Goal: Task Accomplishment & Management: Use online tool/utility

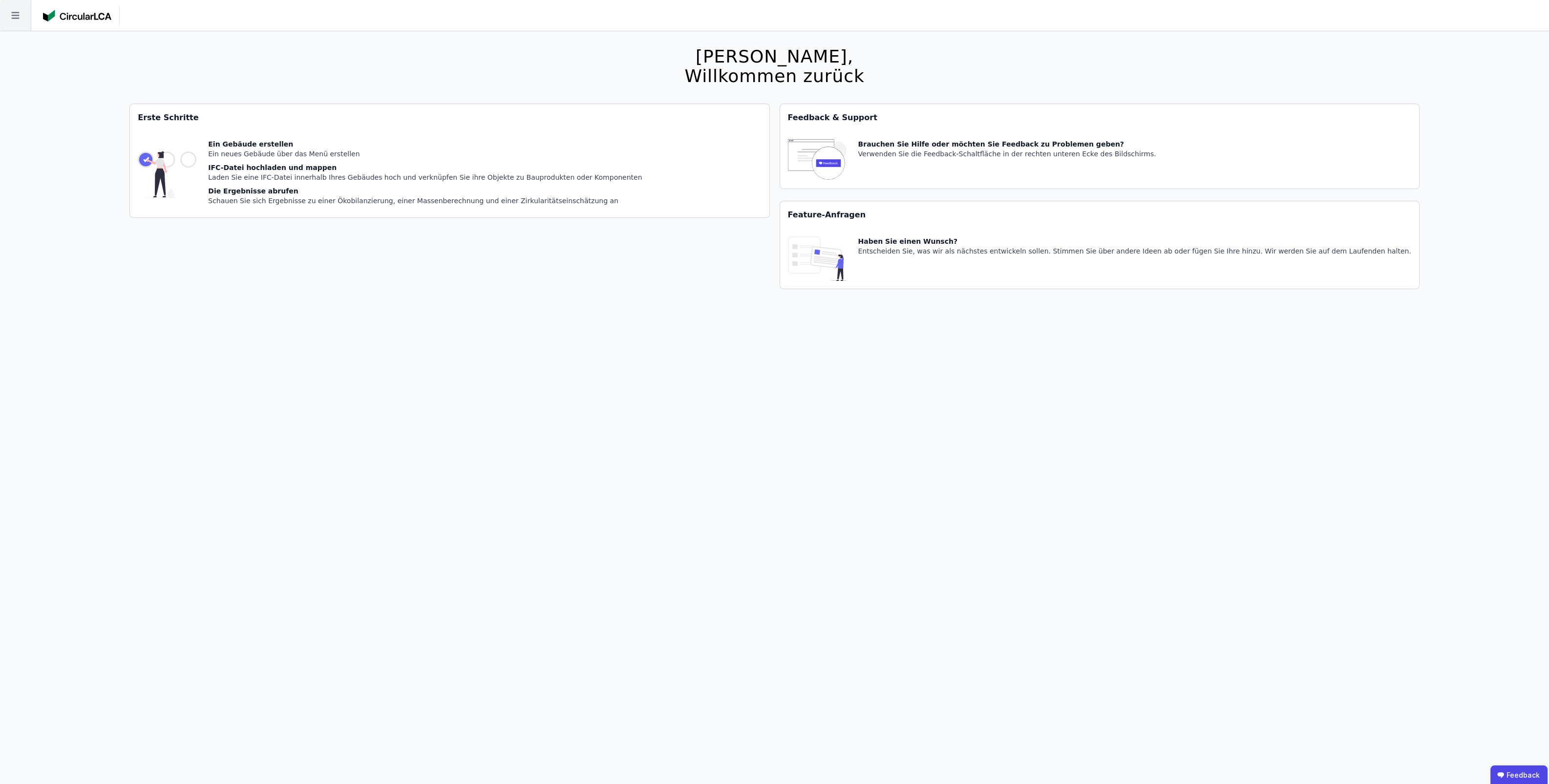
click at [22, 22] on icon at bounding box center [15, 15] width 31 height 31
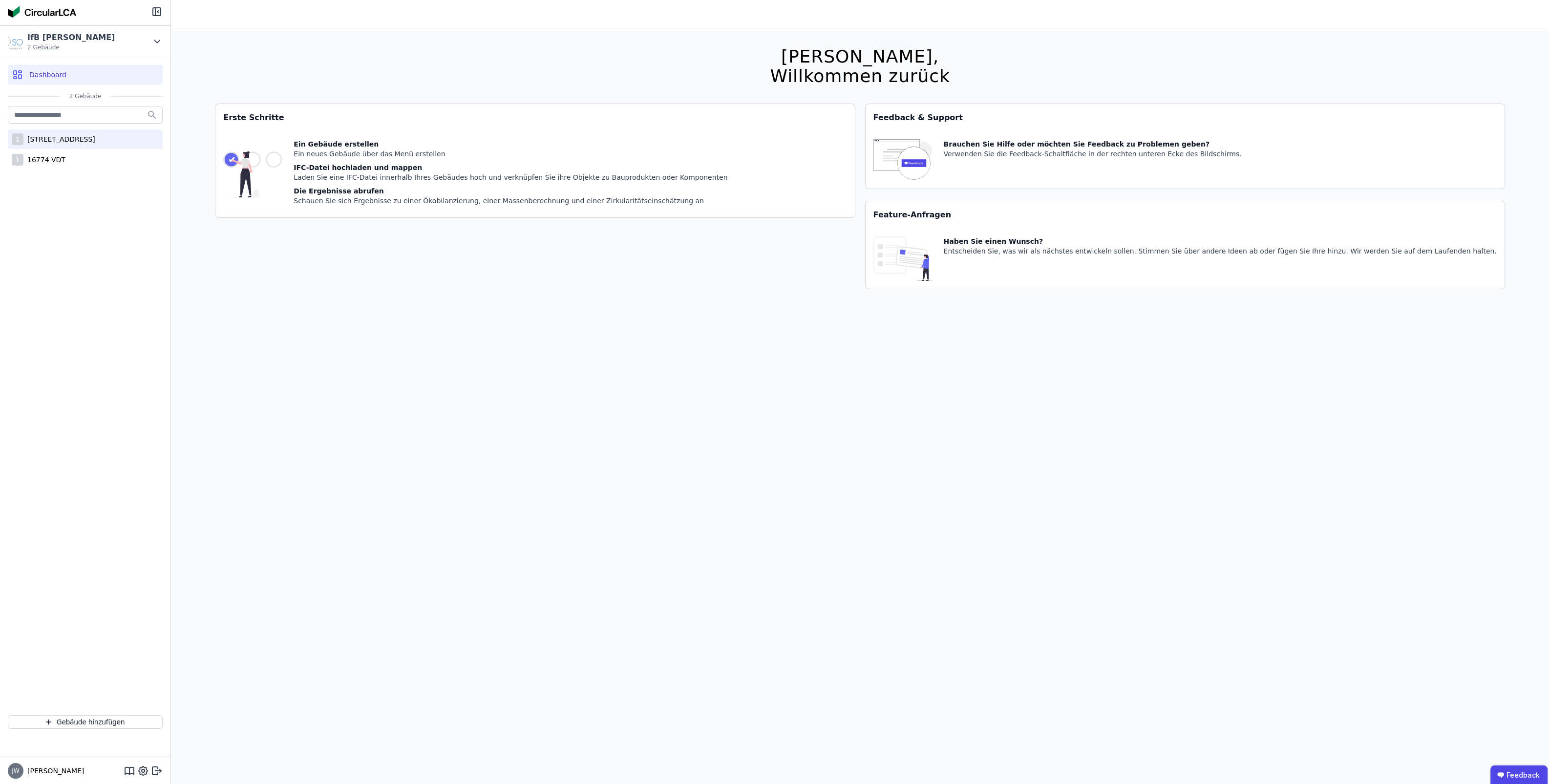
click at [66, 139] on div "[STREET_ADDRESS]" at bounding box center [59, 139] width 72 height 10
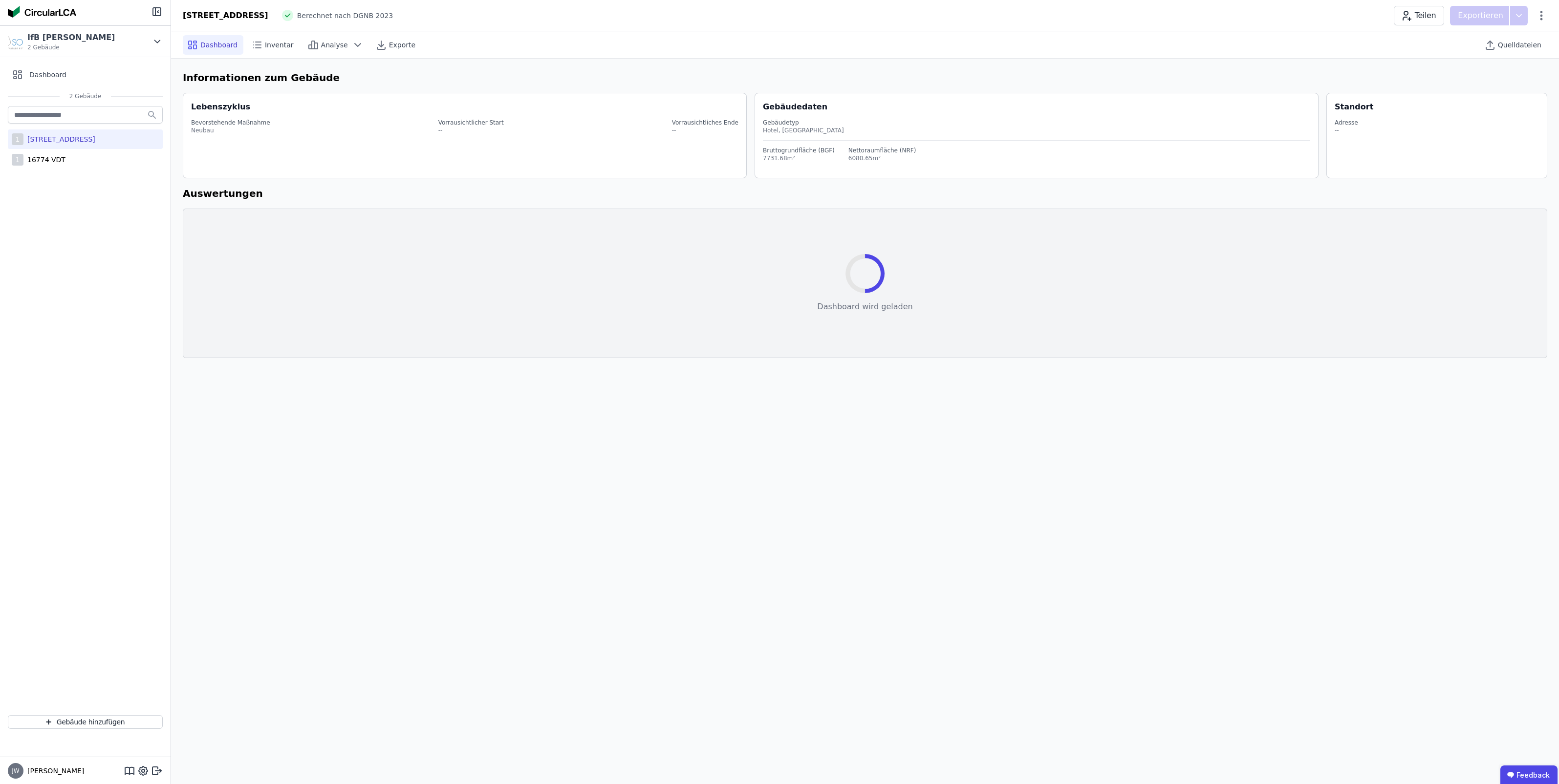
select select "*"
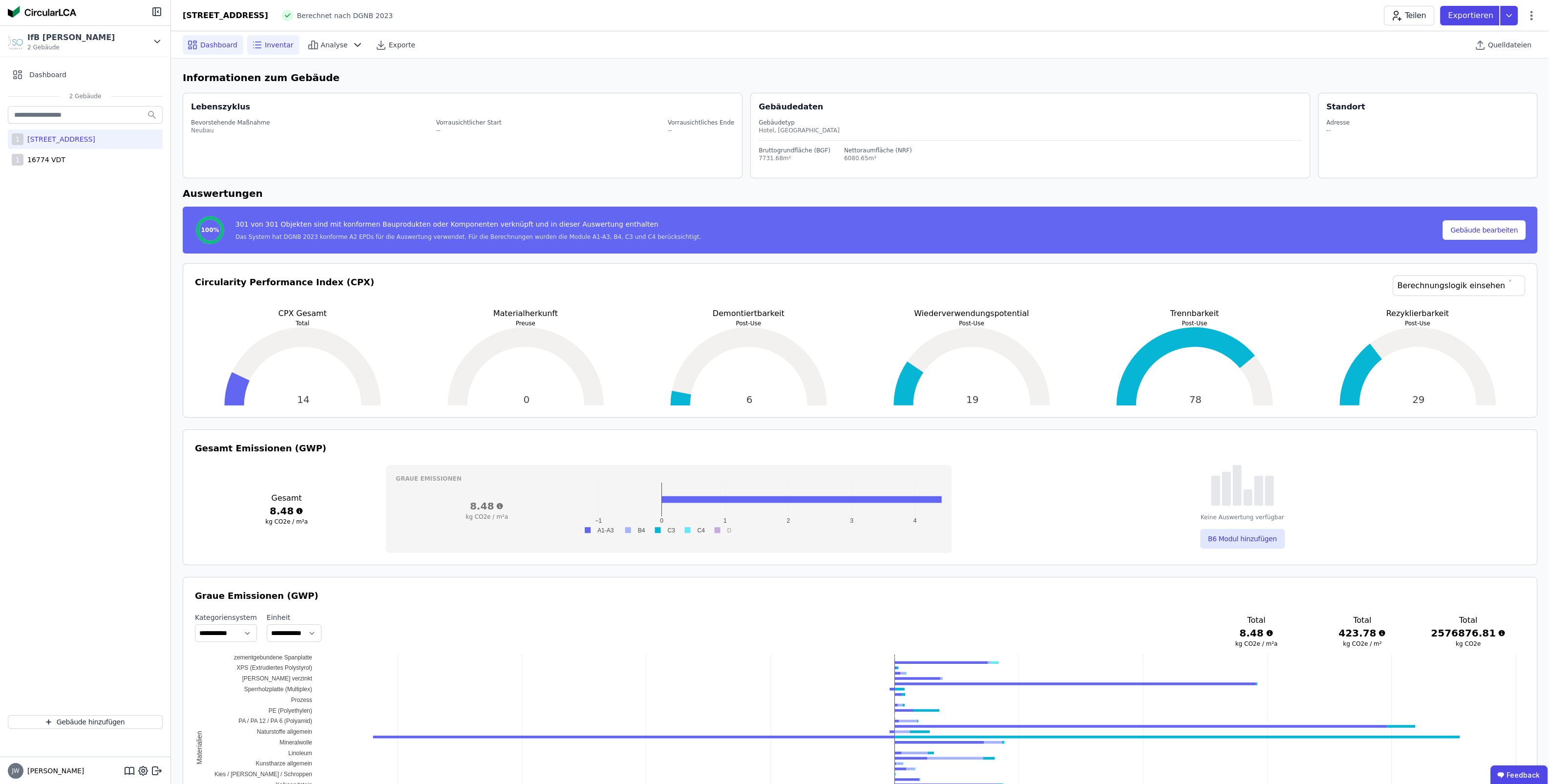
click at [282, 46] on span "Inventar" at bounding box center [279, 45] width 29 height 10
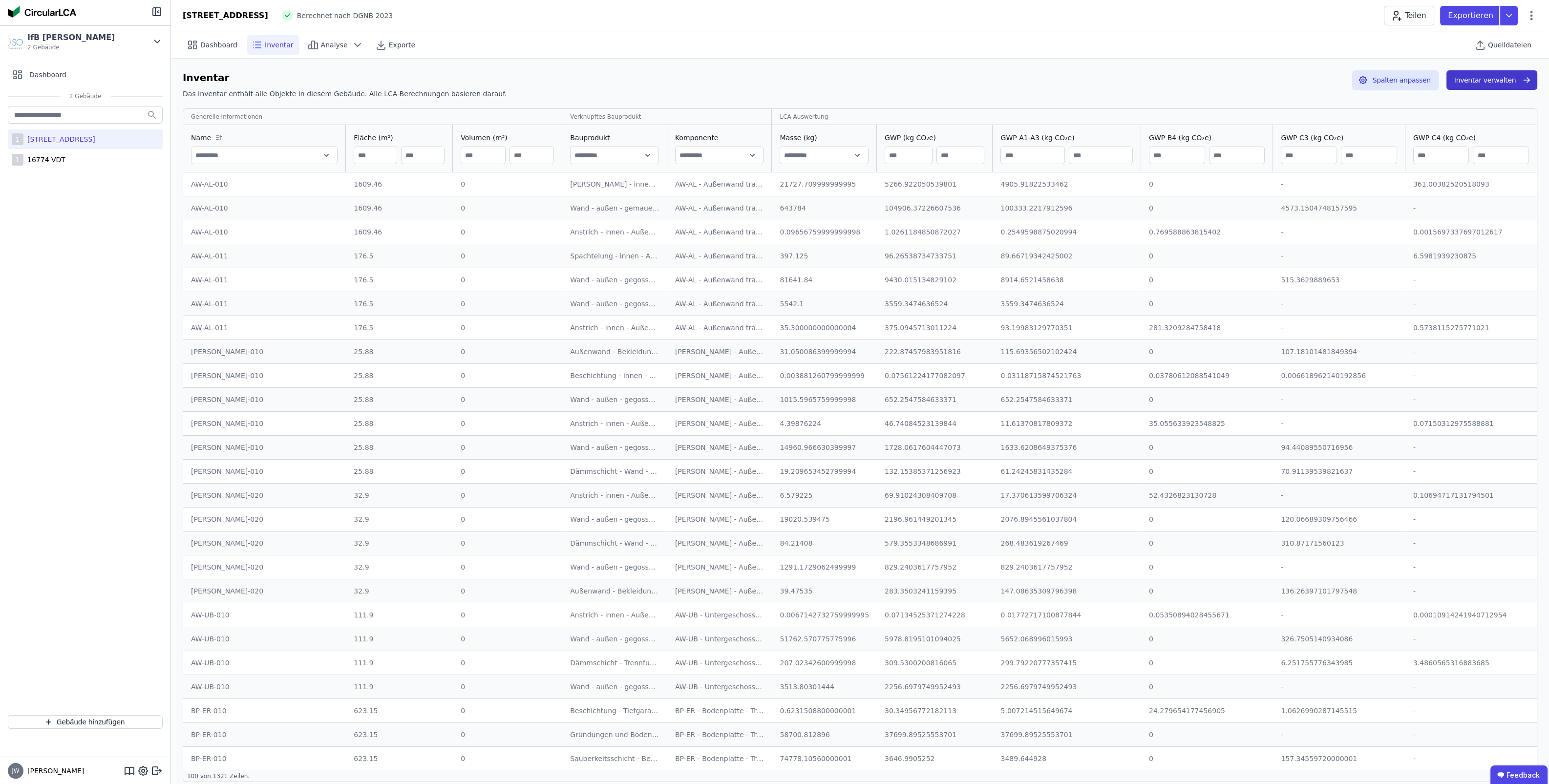
click at [1486, 83] on button "Inventar verwalten" at bounding box center [1491, 80] width 91 height 20
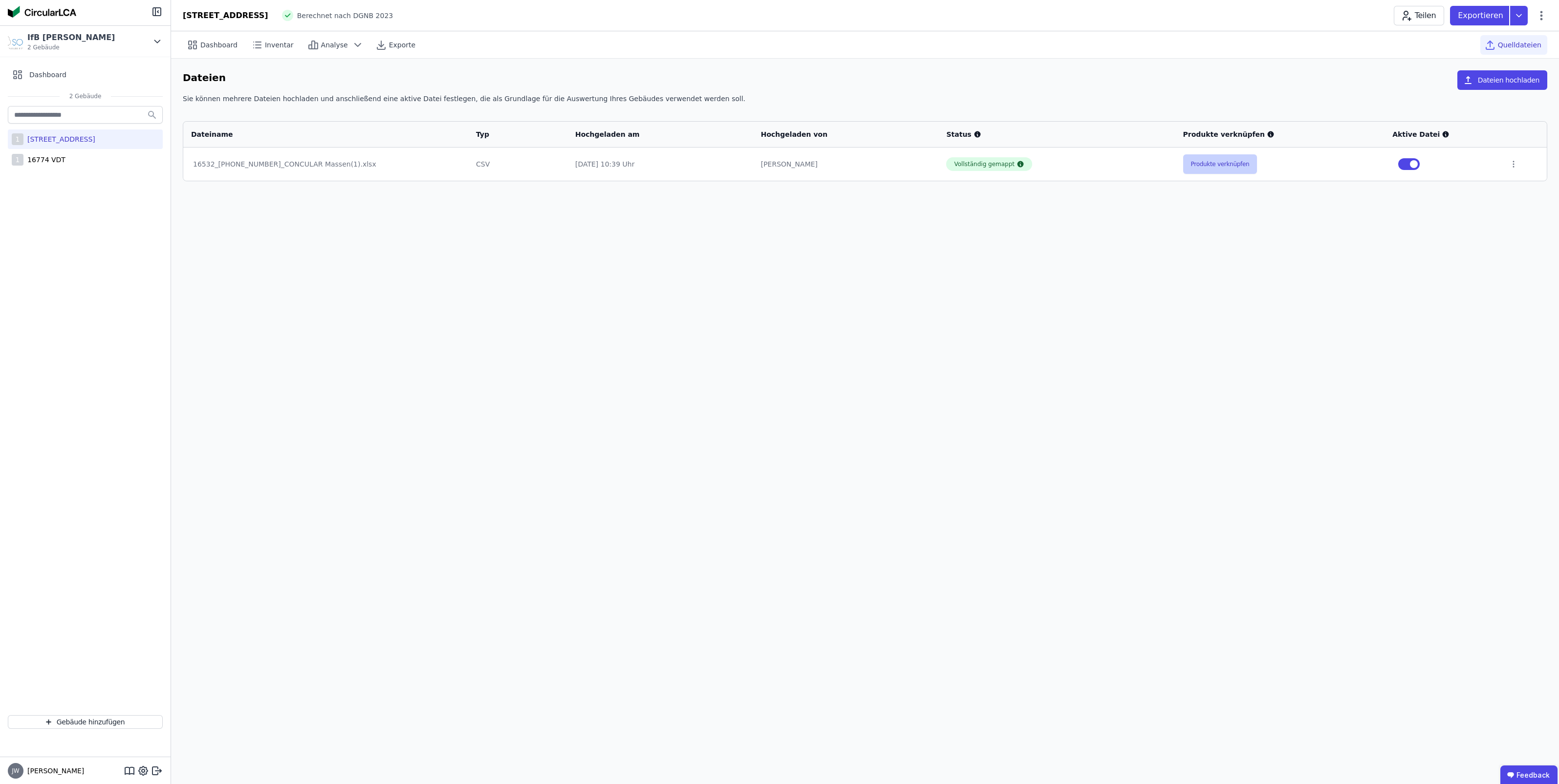
click at [1225, 161] on button "Produkte verknüpfen" at bounding box center [1220, 164] width 74 height 20
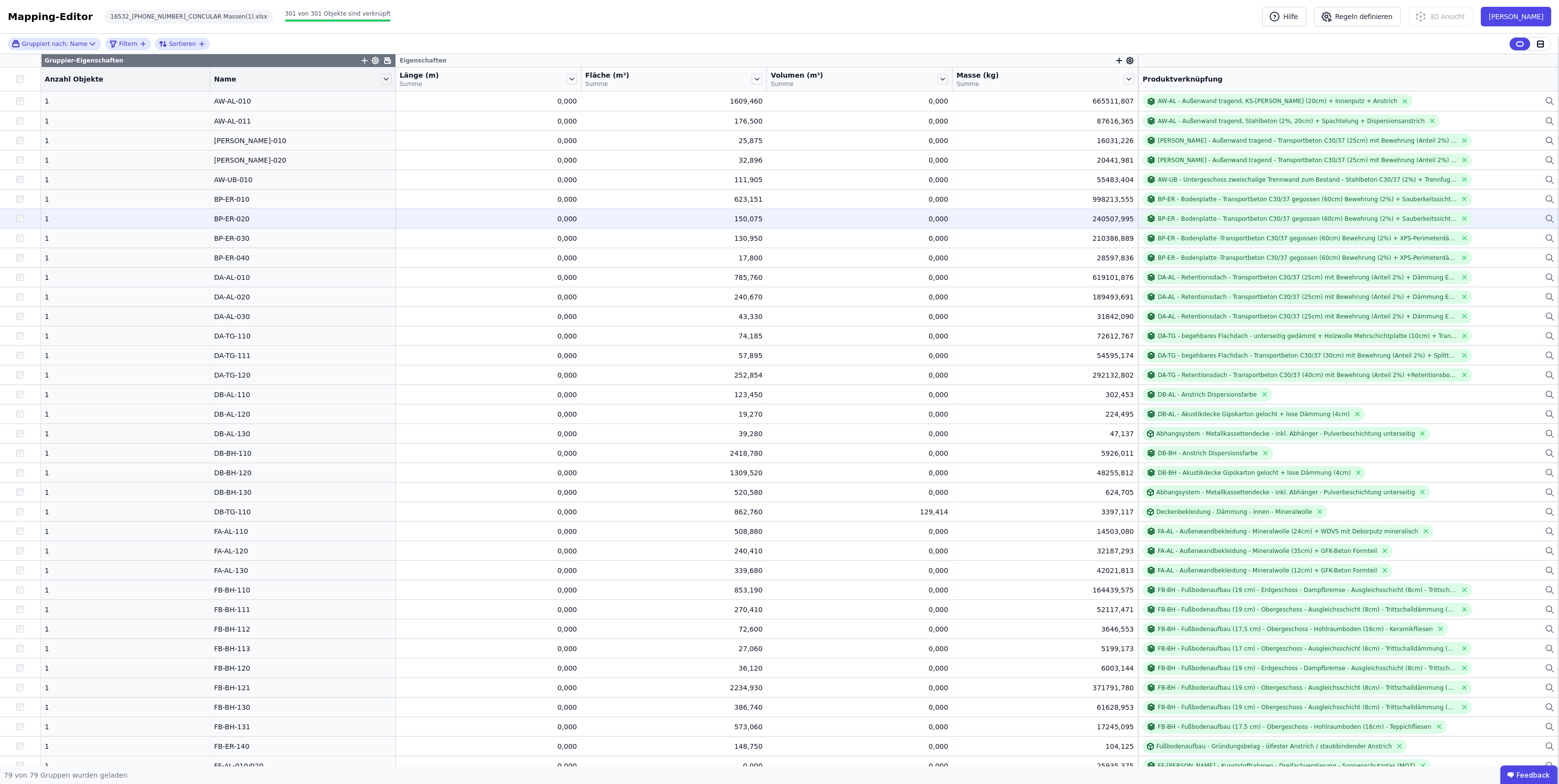
click at [1488, 218] on div "BP-ER - Bodenplatte - Transportbeton C30/37 gegossen (60cm) Bewehrung (2%) + Sa…" at bounding box center [1348, 219] width 412 height 14
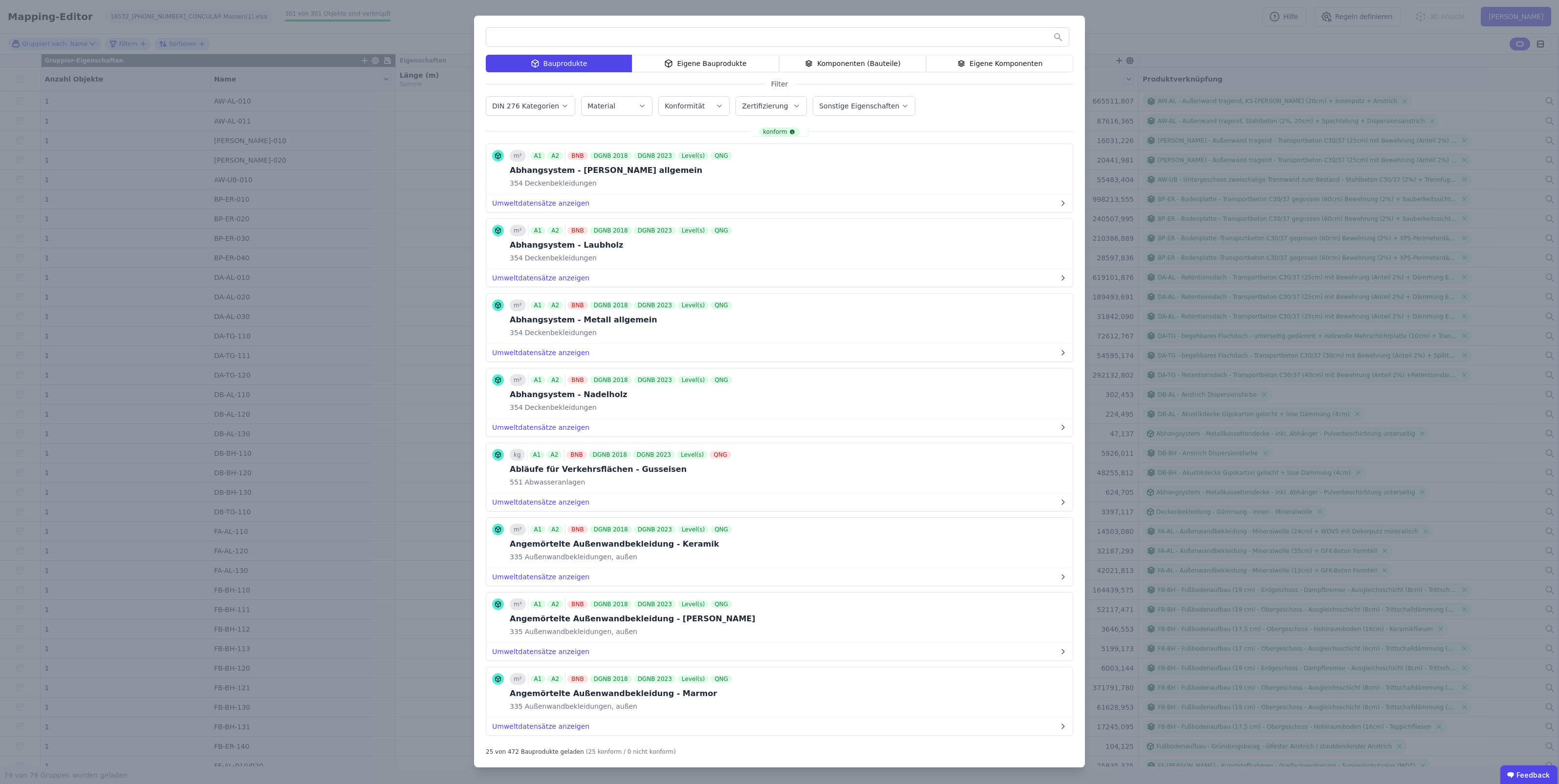
click at [972, 69] on div "Eigene Komponenten" at bounding box center [999, 63] width 147 height 18
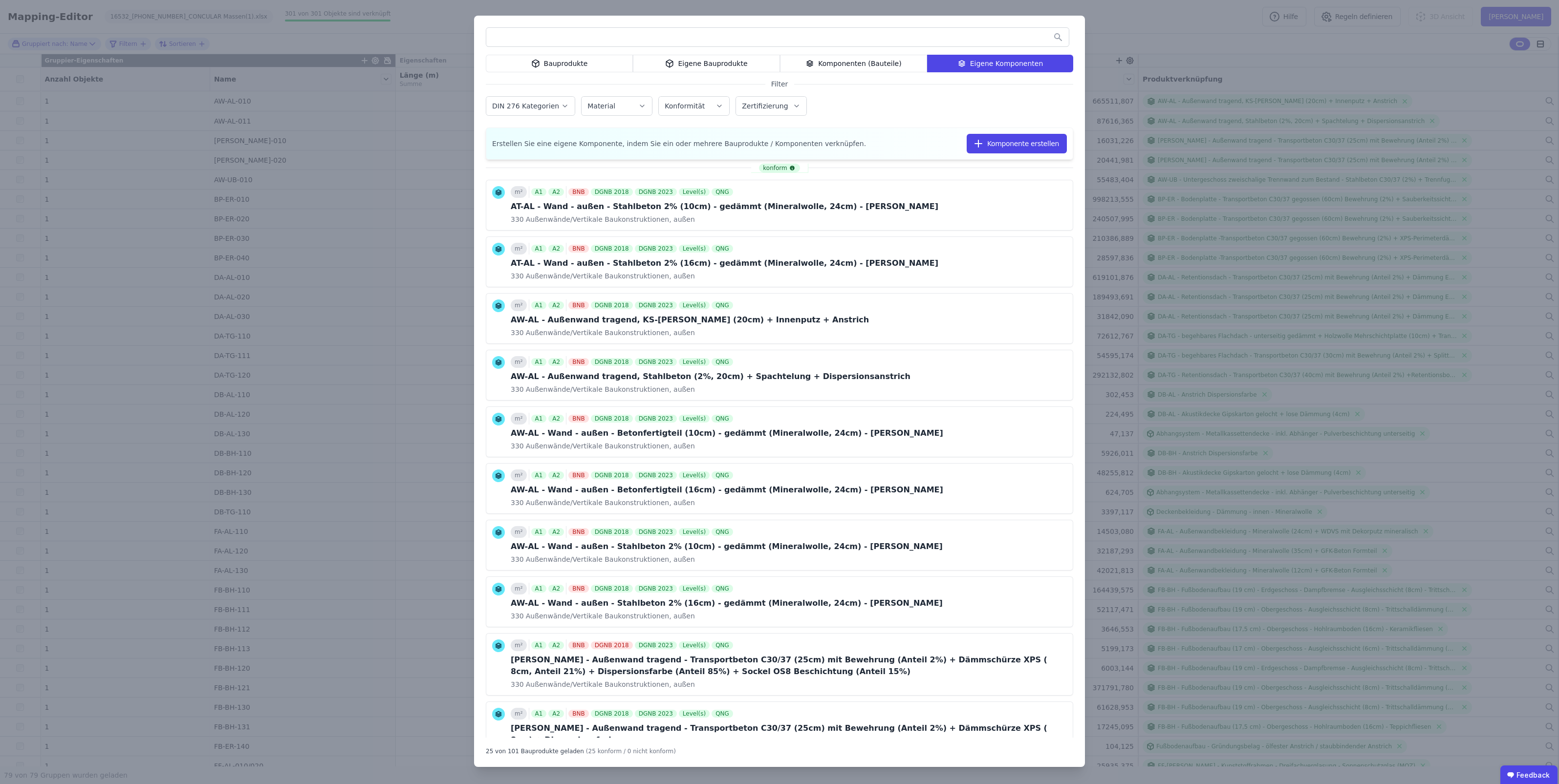
click at [866, 39] on input "text" at bounding box center [777, 37] width 583 height 18
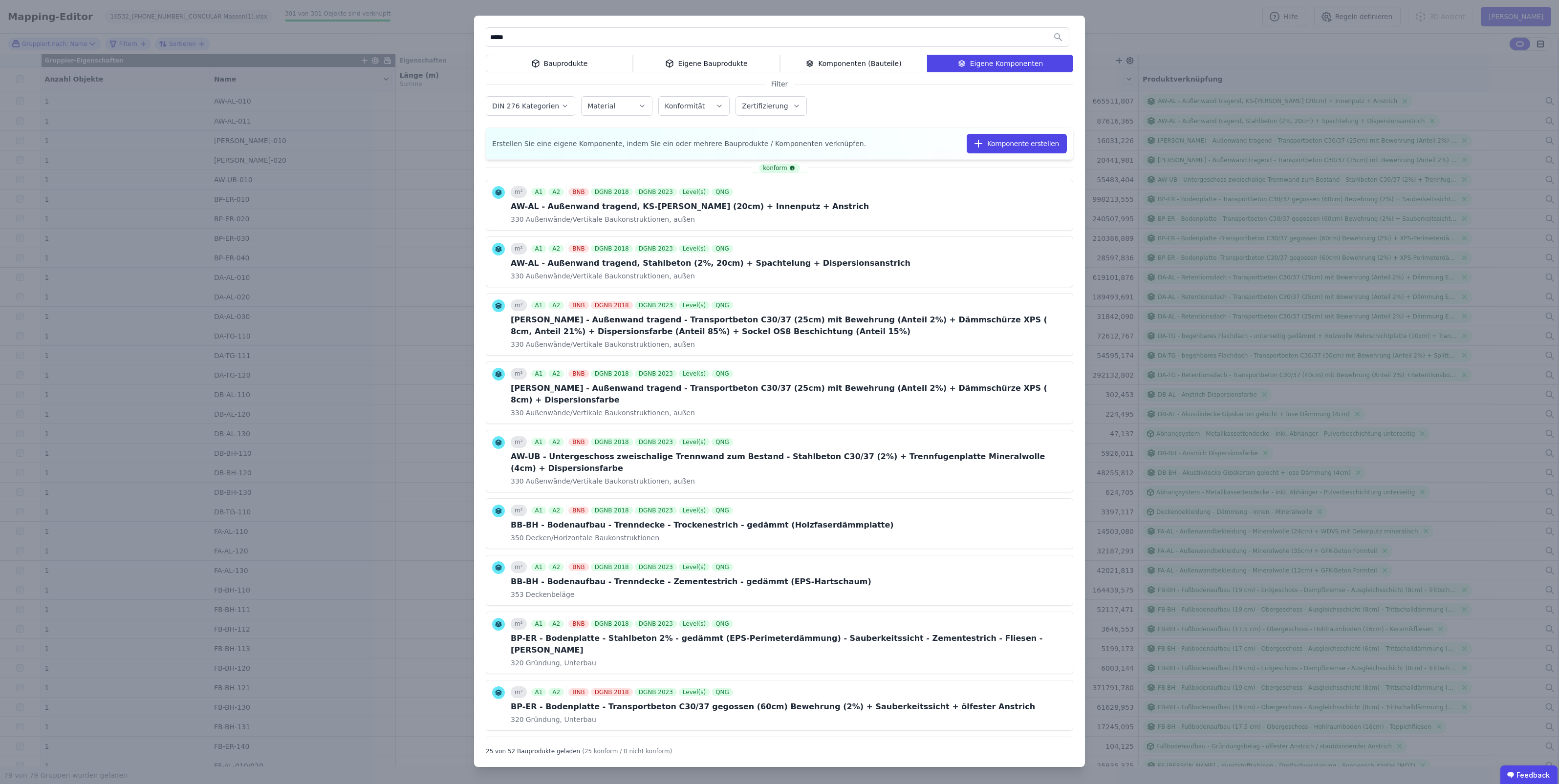
type input "*****"
click at [965, 65] on icon at bounding box center [961, 63] width 9 height 12
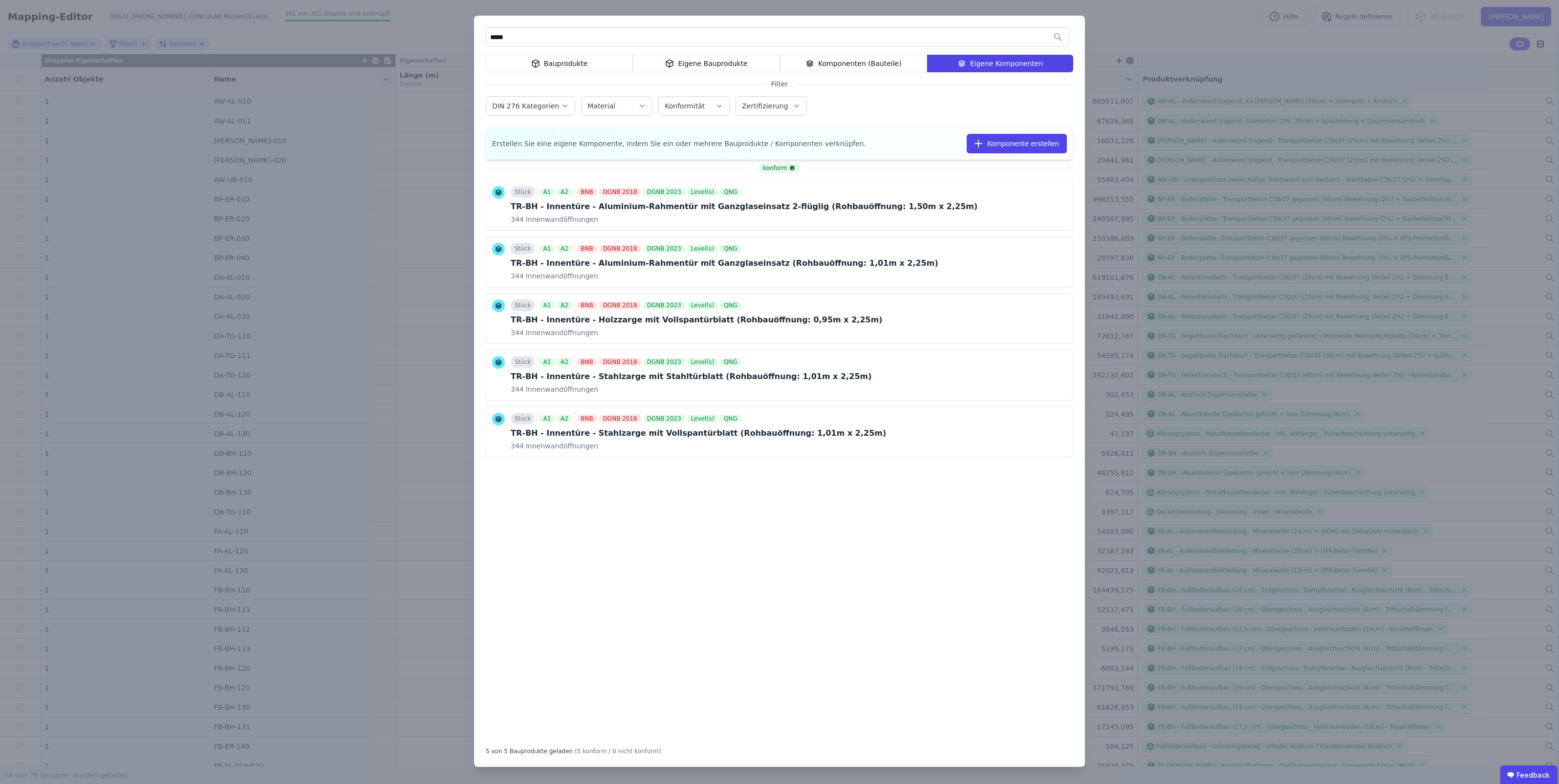
click at [139, 657] on div "***** Bauprodukte Eigene Bauprodukte Komponenten (Bauteile) Eigene Komponenten …" at bounding box center [779, 392] width 1559 height 784
